Goal: Task Accomplishment & Management: Manage account settings

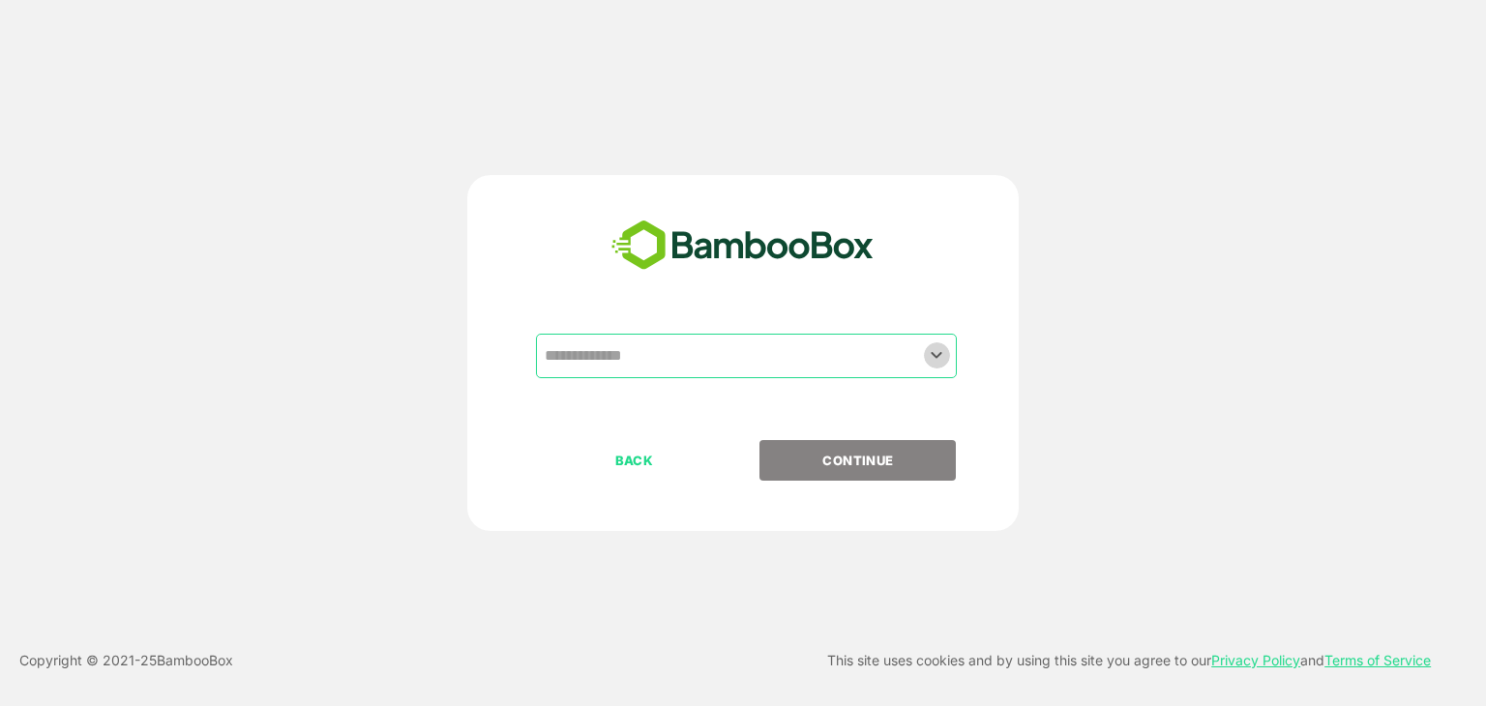
click at [938, 360] on icon "Open" at bounding box center [936, 354] width 23 height 23
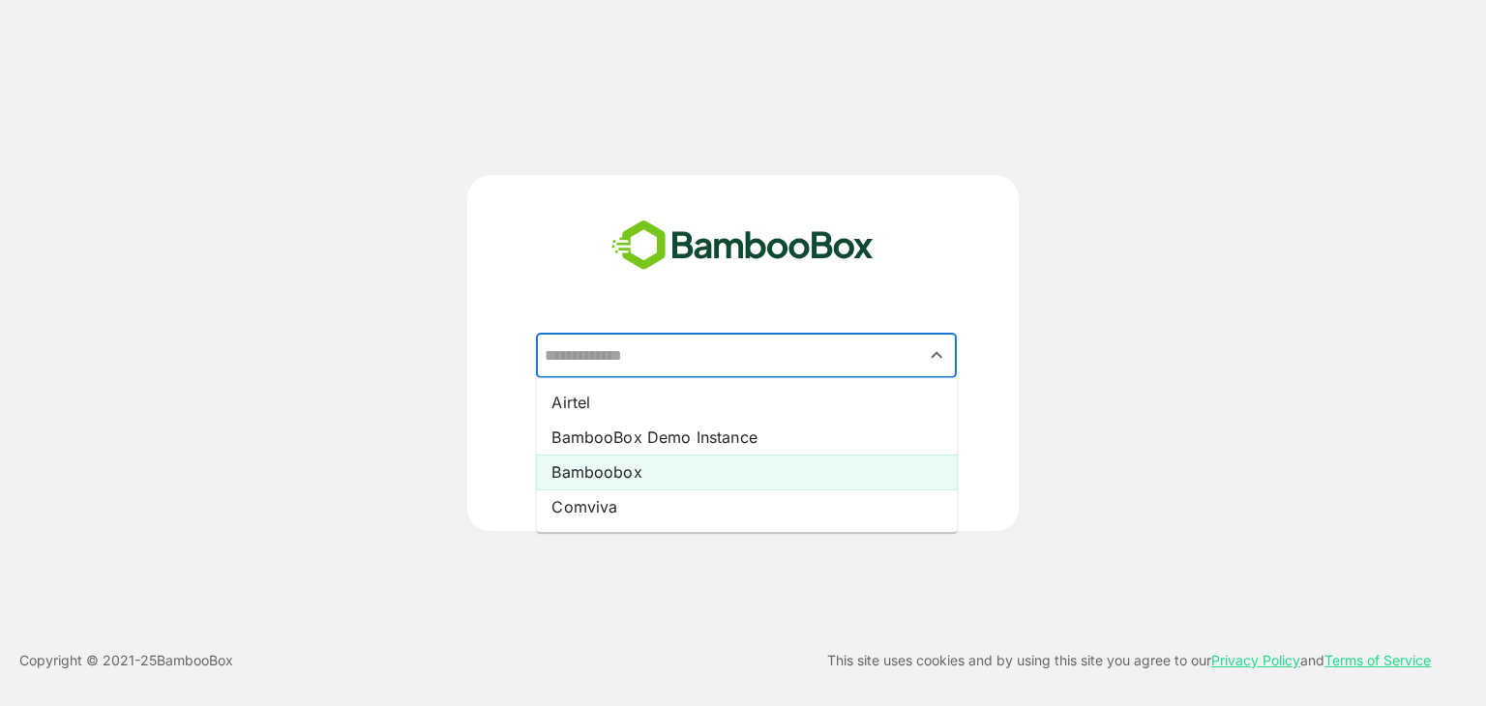
click at [741, 472] on li "Bamboobox" at bounding box center [746, 472] width 421 height 35
type input "*********"
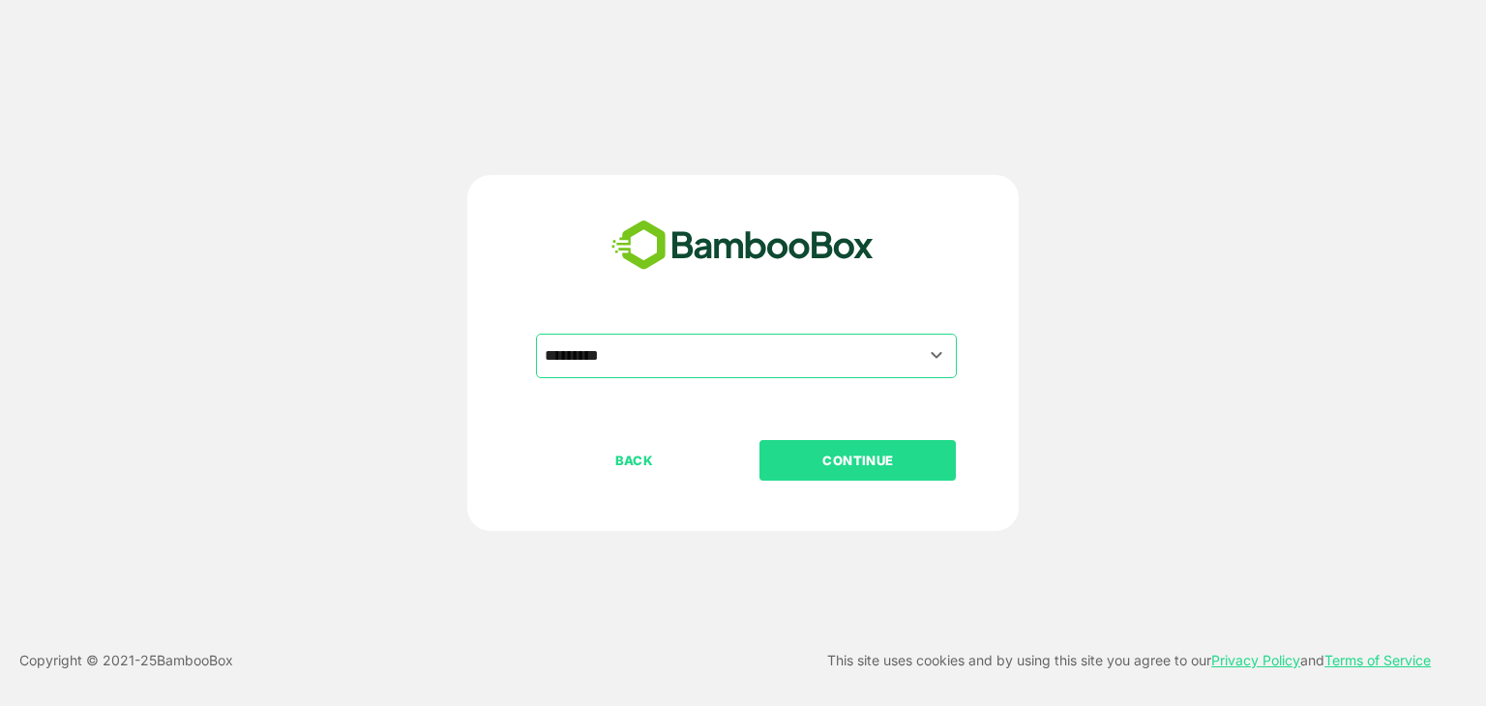
click at [887, 455] on p "CONTINUE" at bounding box center [857, 460] width 193 height 21
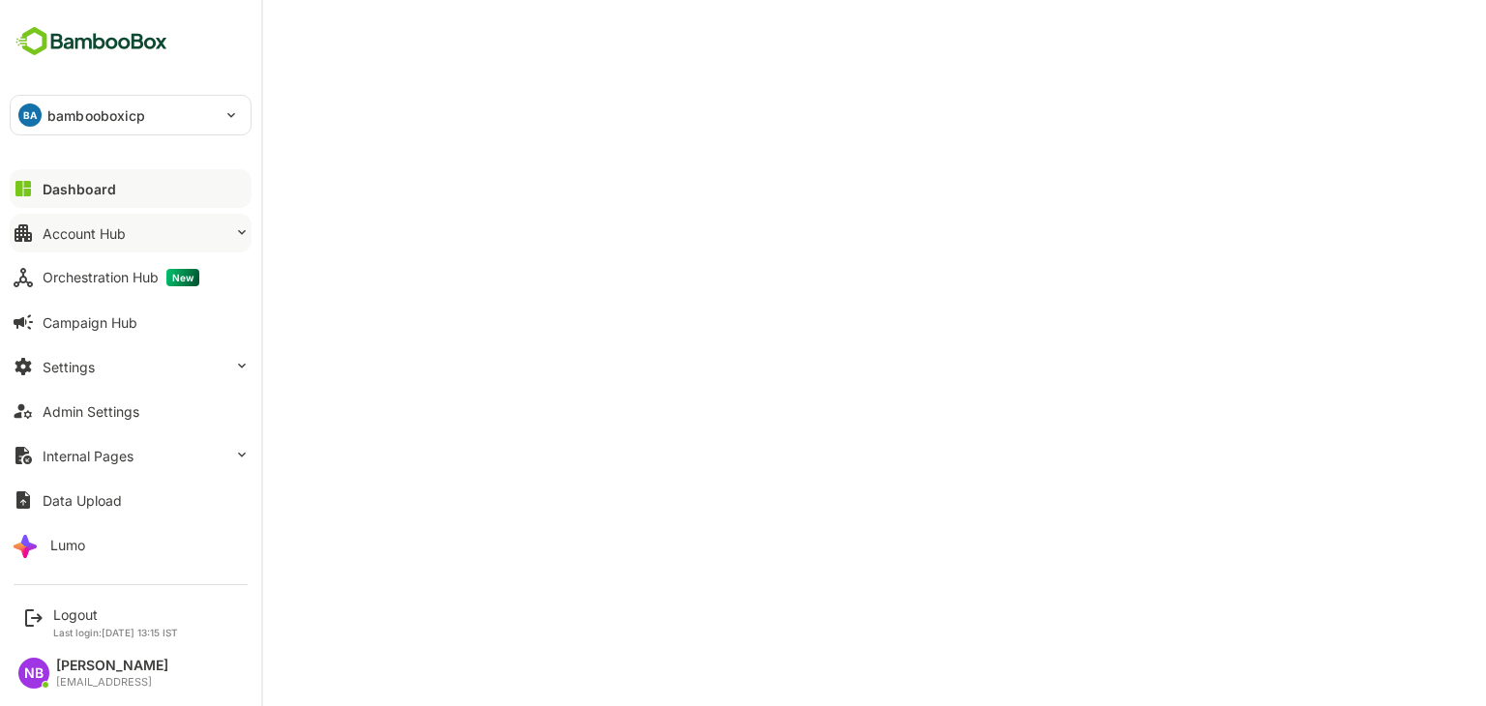
click at [158, 229] on button "Account Hub" at bounding box center [131, 233] width 242 height 39
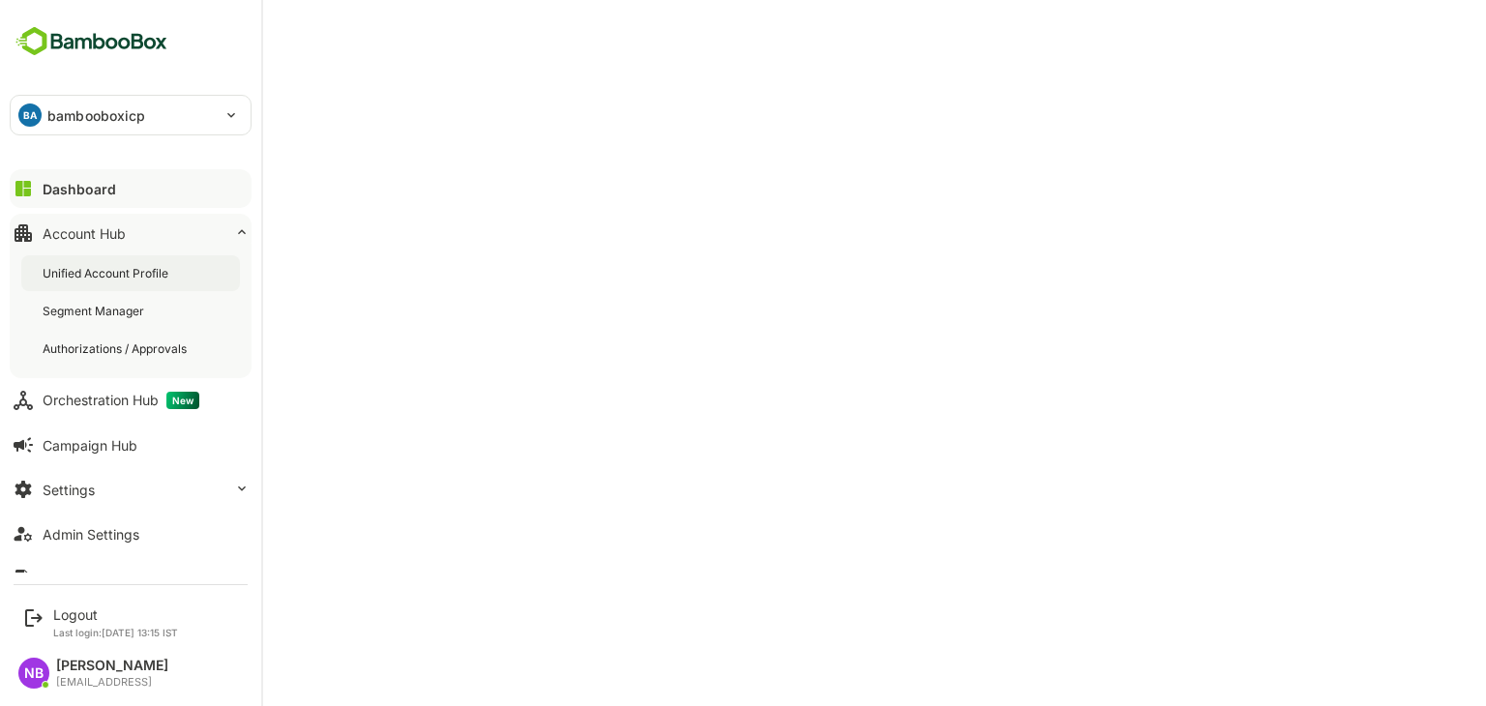
click at [148, 265] on div "Unified Account Profile" at bounding box center [108, 273] width 130 height 16
